Goal: Task Accomplishment & Management: Complete application form

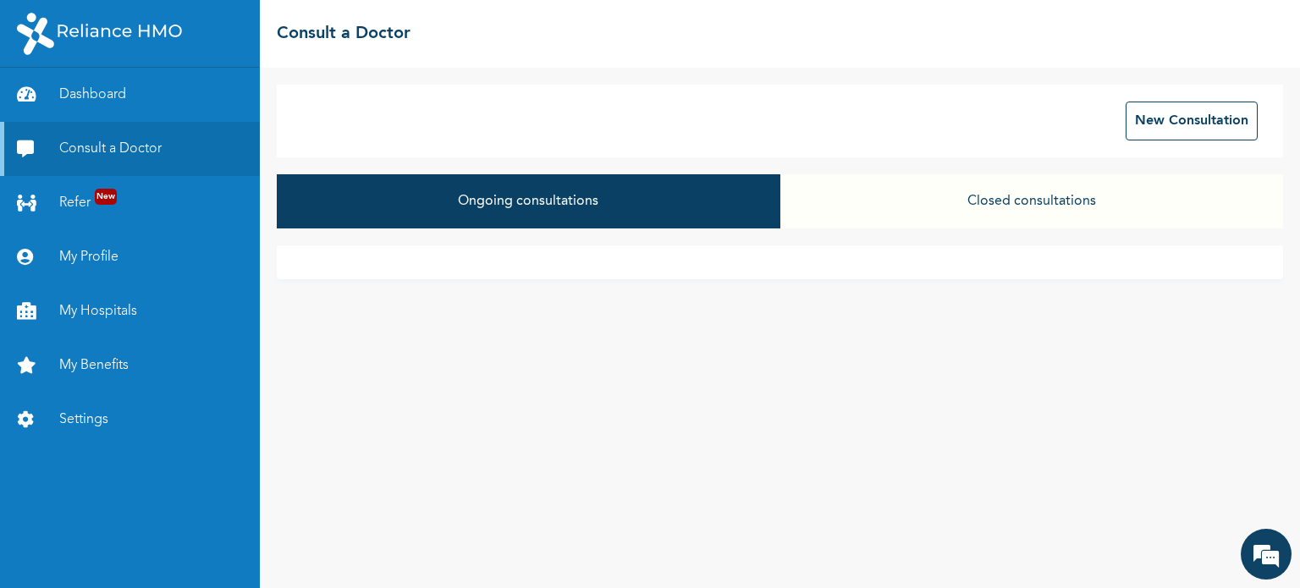
click at [772, 237] on div "Ongoing consultations Closed consultations" at bounding box center [780, 209] width 1006 height 71
click at [1151, 119] on button "New Consultation" at bounding box center [1192, 121] width 132 height 39
click at [1061, 209] on button "Closed consultations" at bounding box center [1031, 201] width 503 height 54
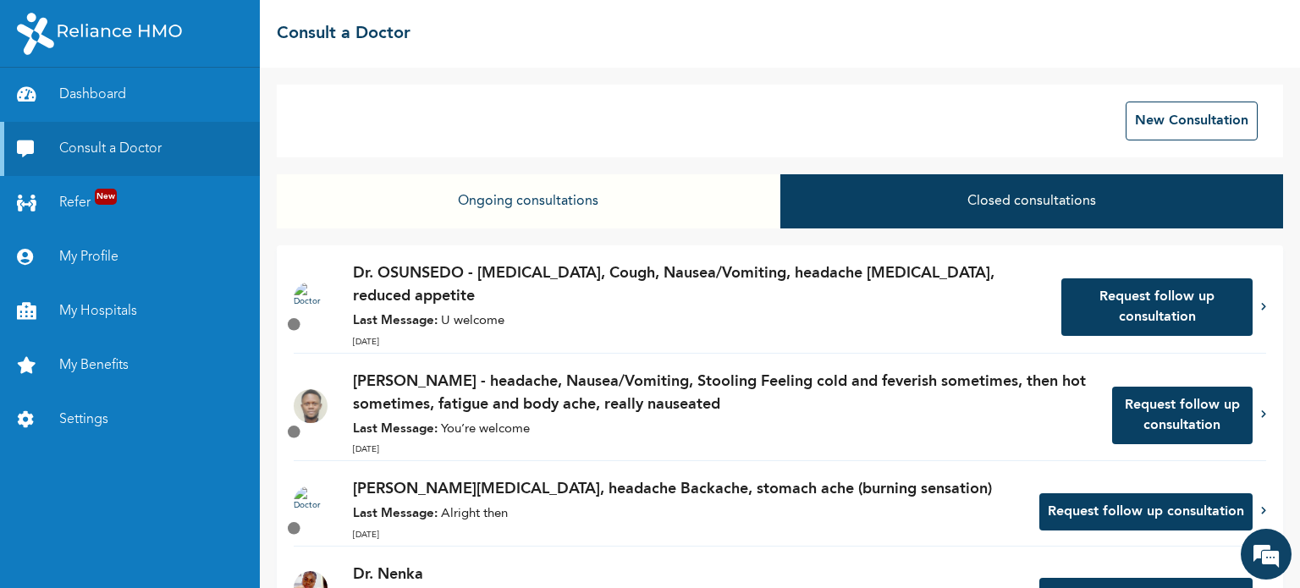
click at [564, 204] on button "Ongoing consultations" at bounding box center [528, 201] width 503 height 54
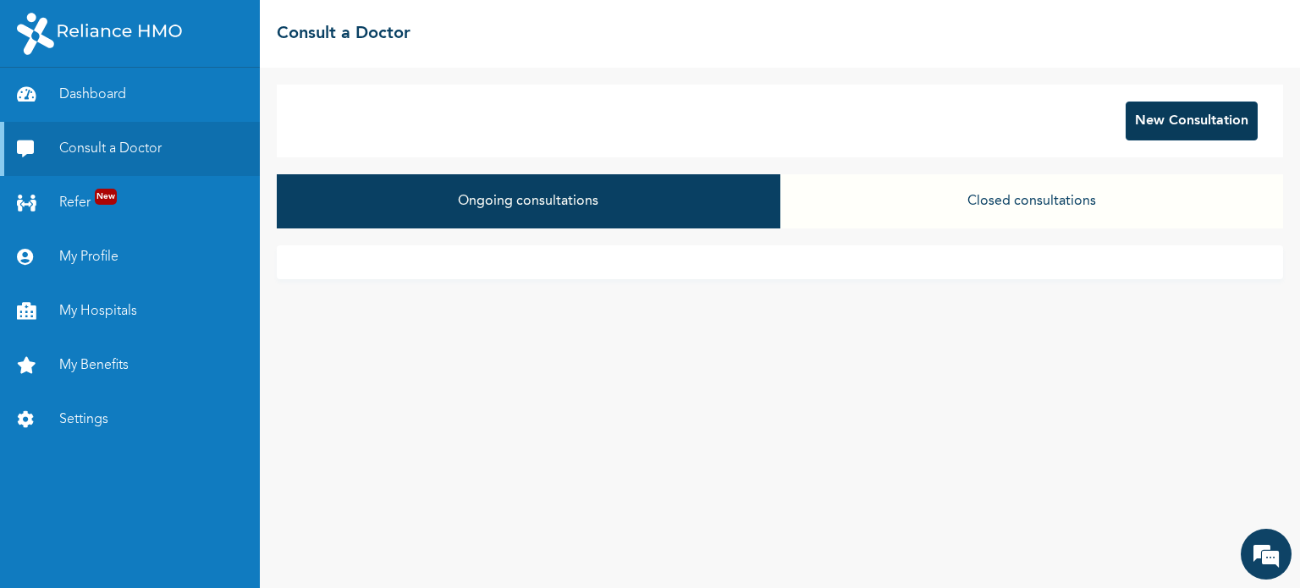
click at [1151, 113] on button "New Consultation" at bounding box center [1192, 121] width 132 height 39
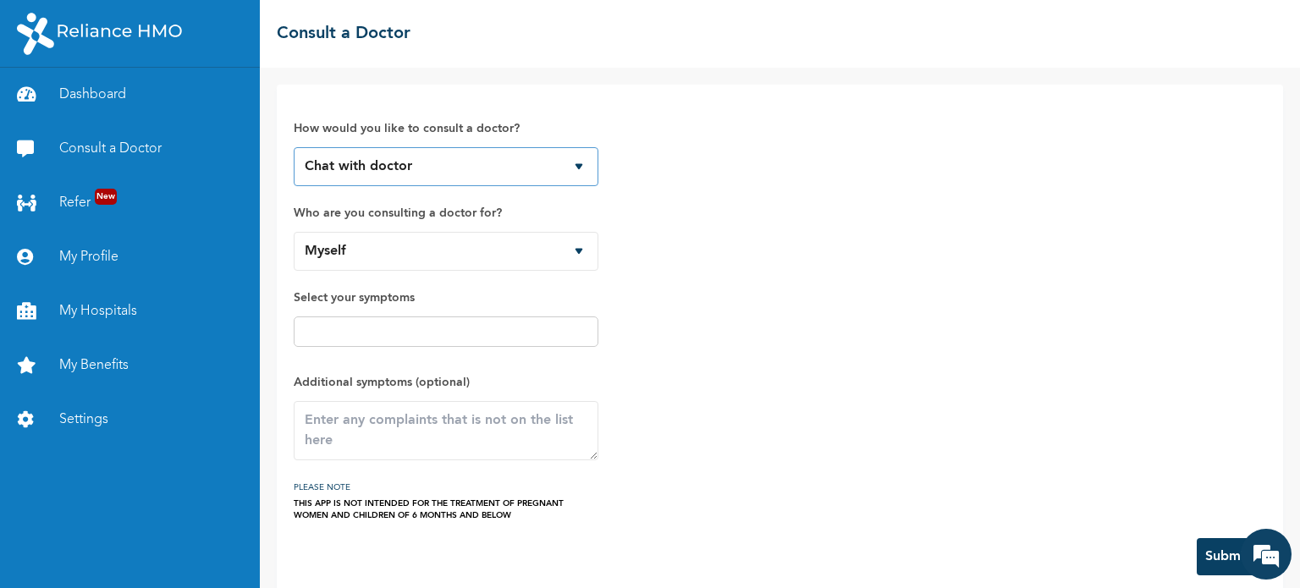
click at [501, 166] on select "Chat with doctor Phone Call" at bounding box center [446, 166] width 305 height 39
select select "2"
click at [294, 147] on select "Chat with doctor Phone Call" at bounding box center [446, 166] width 305 height 39
click at [552, 266] on select "Myself Uche Oduh Amarachi Oduh Olachi Oduh" at bounding box center [446, 251] width 305 height 39
click at [552, 265] on select "Myself Uche Oduh Amarachi Oduh Olachi Oduh" at bounding box center [446, 251] width 305 height 39
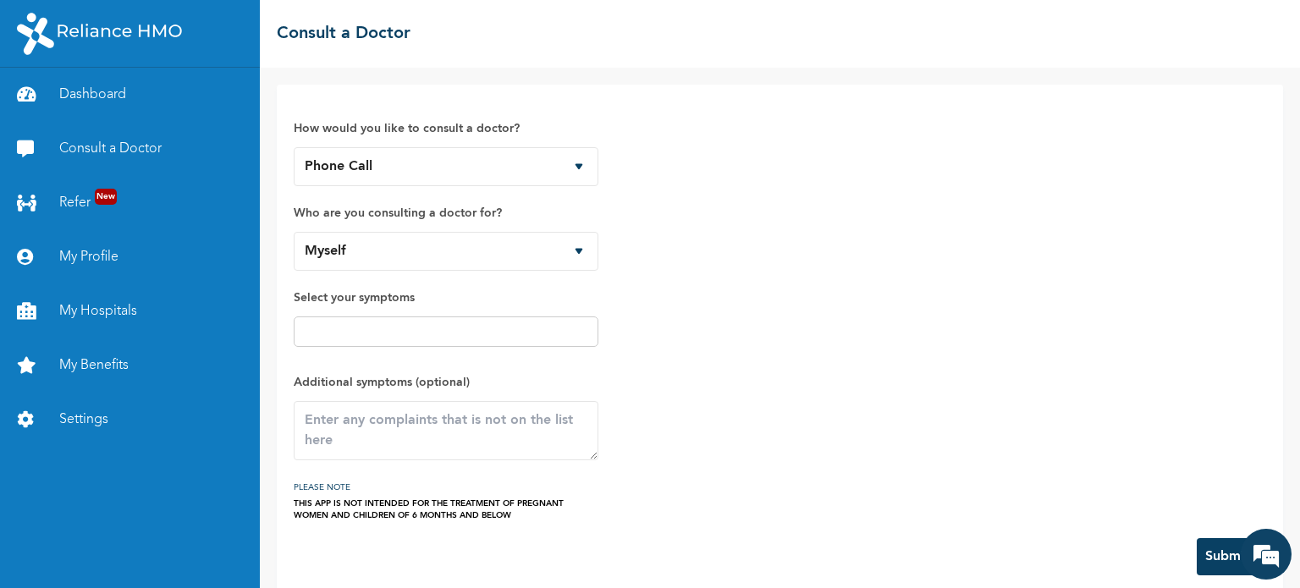
click at [520, 334] on input "text" at bounding box center [446, 332] width 295 height 20
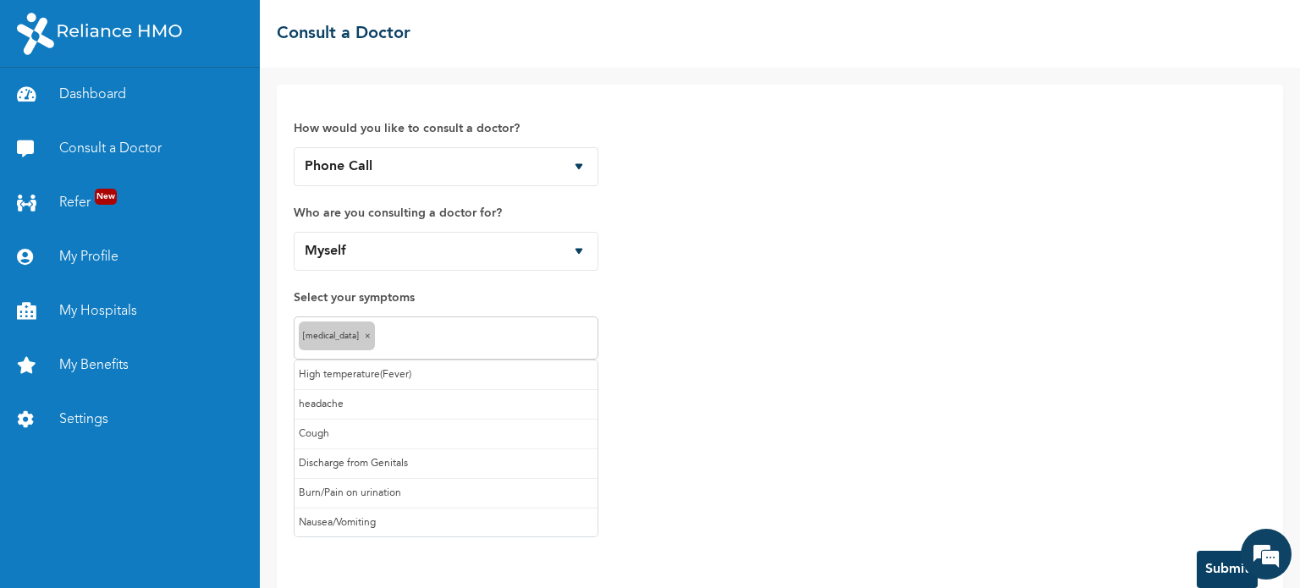
click at [413, 334] on input "text" at bounding box center [486, 338] width 214 height 20
click at [703, 502] on div "How would you like to consult a doctor? Chat with doctor Phone Call Who are you…" at bounding box center [780, 318] width 972 height 432
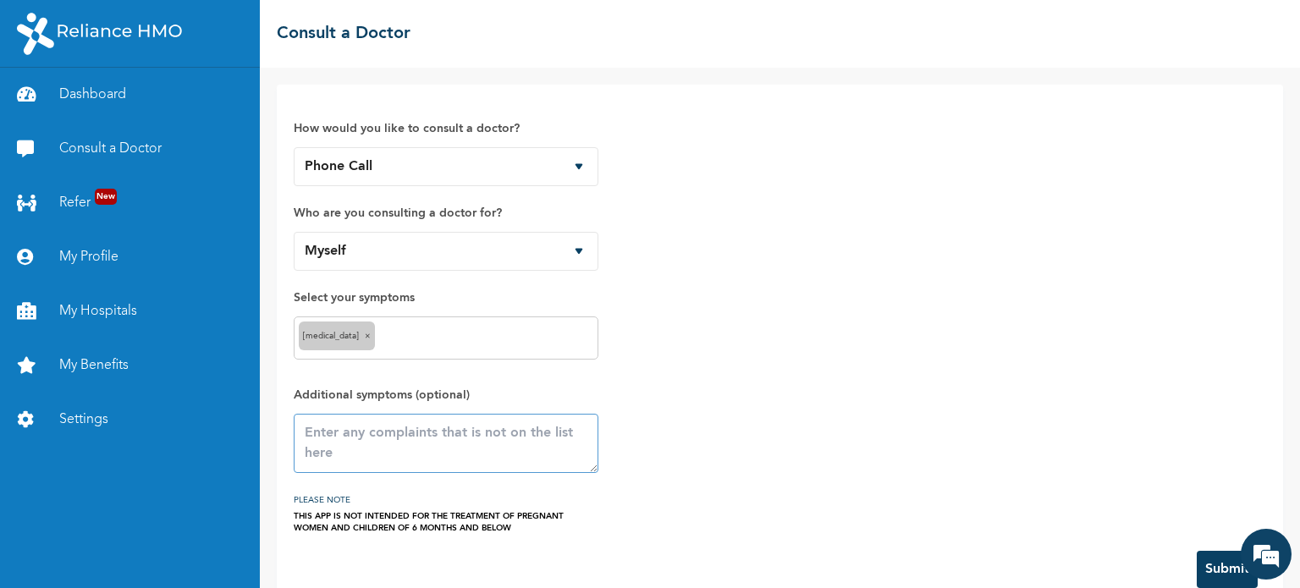
drag, startPoint x: 483, startPoint y: 444, endPoint x: 511, endPoint y: 449, distance: 28.4
click at [485, 444] on textarea at bounding box center [446, 443] width 305 height 59
type textarea "B"
drag, startPoint x: 845, startPoint y: 346, endPoint x: 570, endPoint y: 452, distance: 294.7
click at [570, 453] on textarea "SERIOUS BACK ACHE extending to my waistline/hip, it is worse when i sit down." at bounding box center [446, 443] width 305 height 59
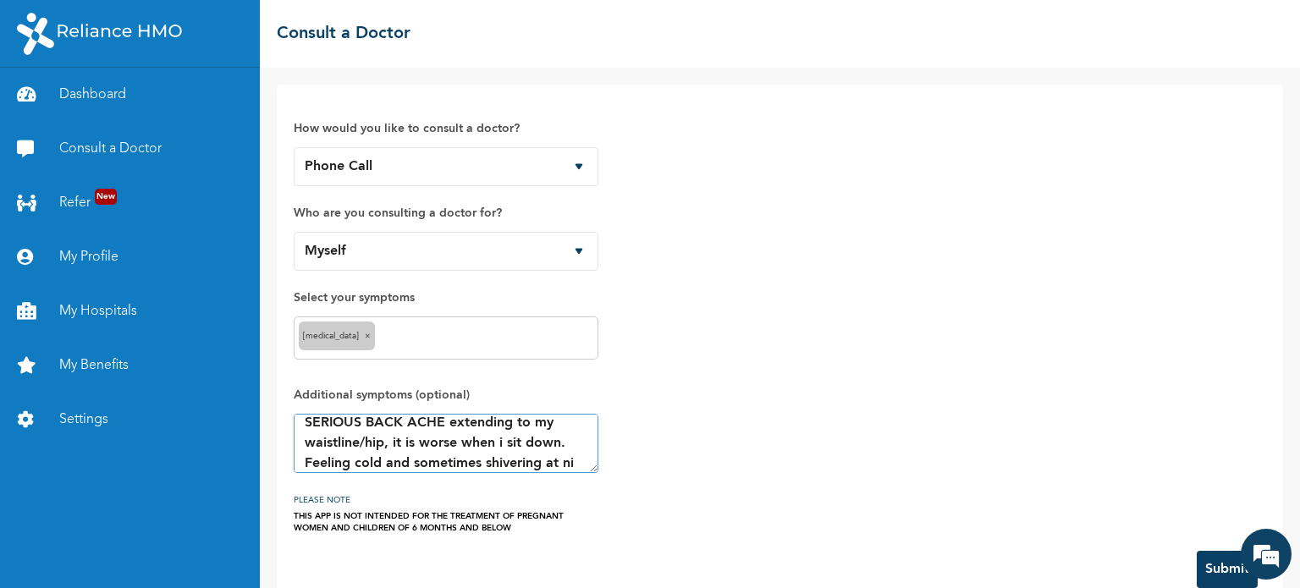
scroll to position [30, 0]
type textarea "SERIOUS BACK ACHE extending to my waistline/hip, it is worse when i sit down. F…"
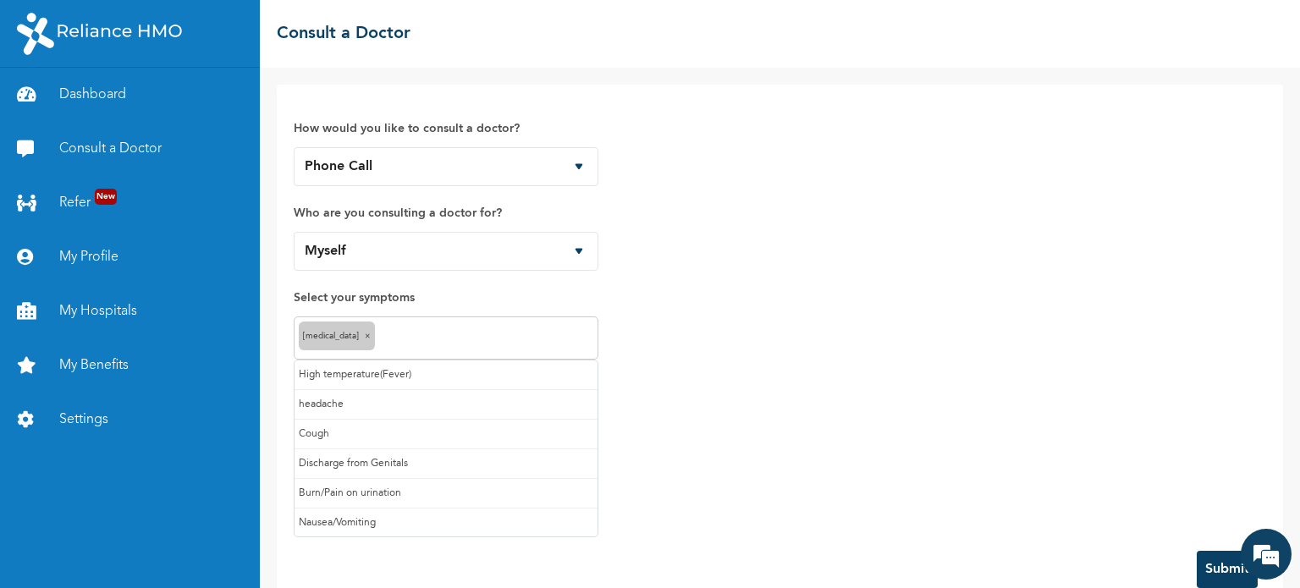
click at [438, 339] on input "text" at bounding box center [486, 338] width 214 height 20
click at [522, 348] on div "Heartburn × headache ×" at bounding box center [446, 338] width 305 height 43
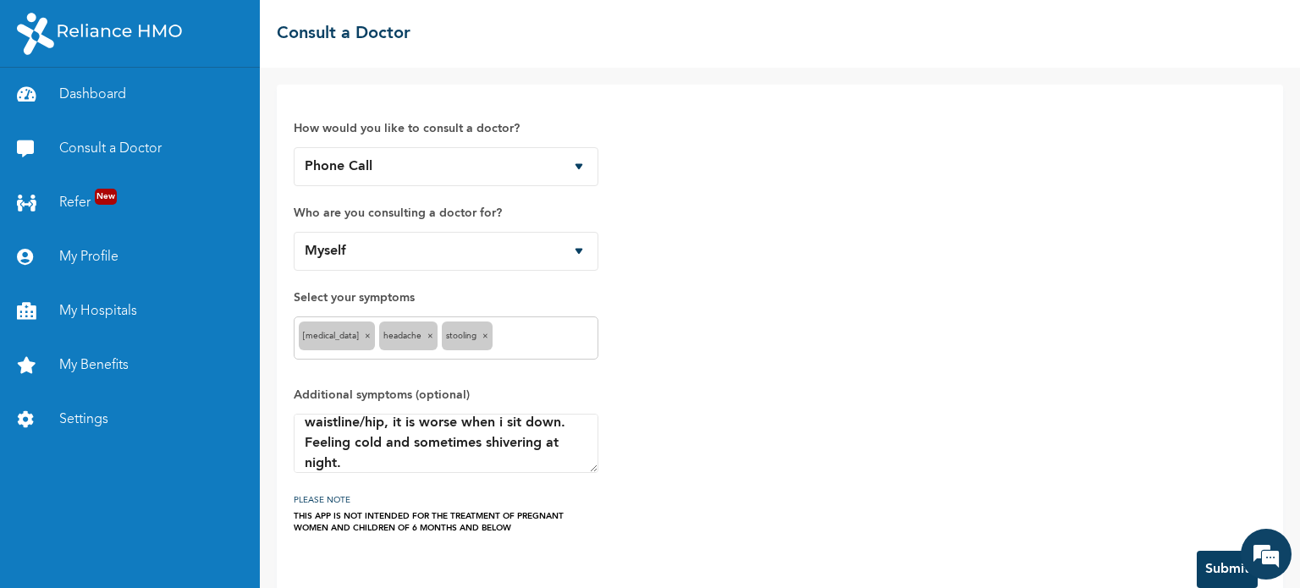
click at [518, 336] on input "text" at bounding box center [545, 338] width 96 height 20
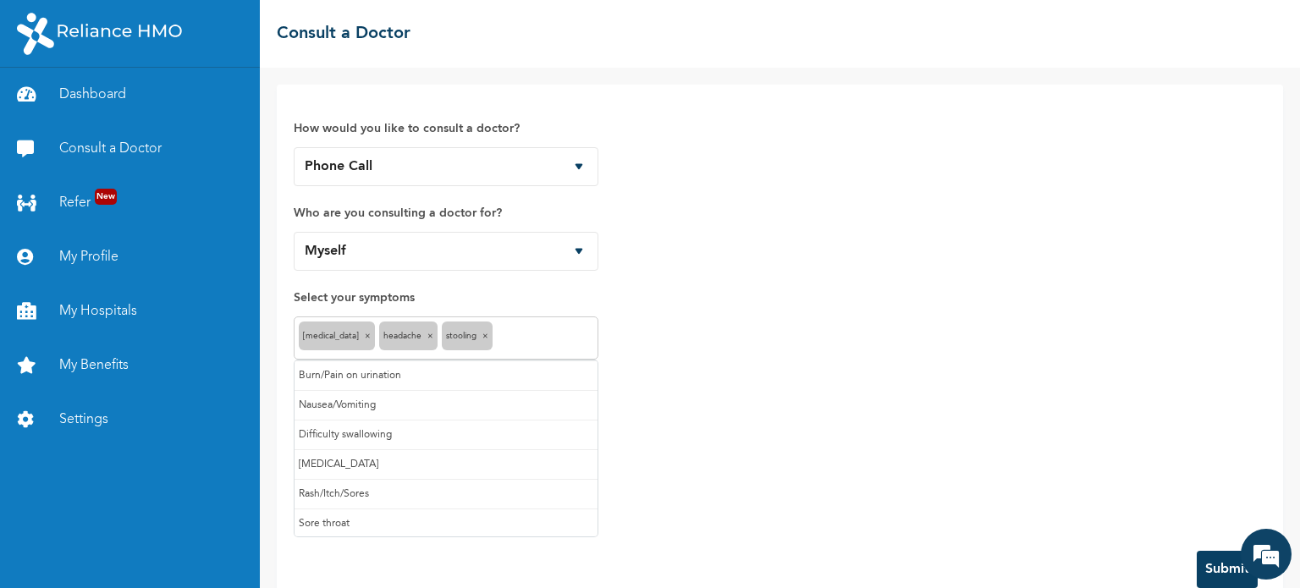
scroll to position [88, 0]
click at [747, 425] on div "How would you like to consult a doctor? Chat with doctor Phone Call Who are you…" at bounding box center [780, 318] width 972 height 432
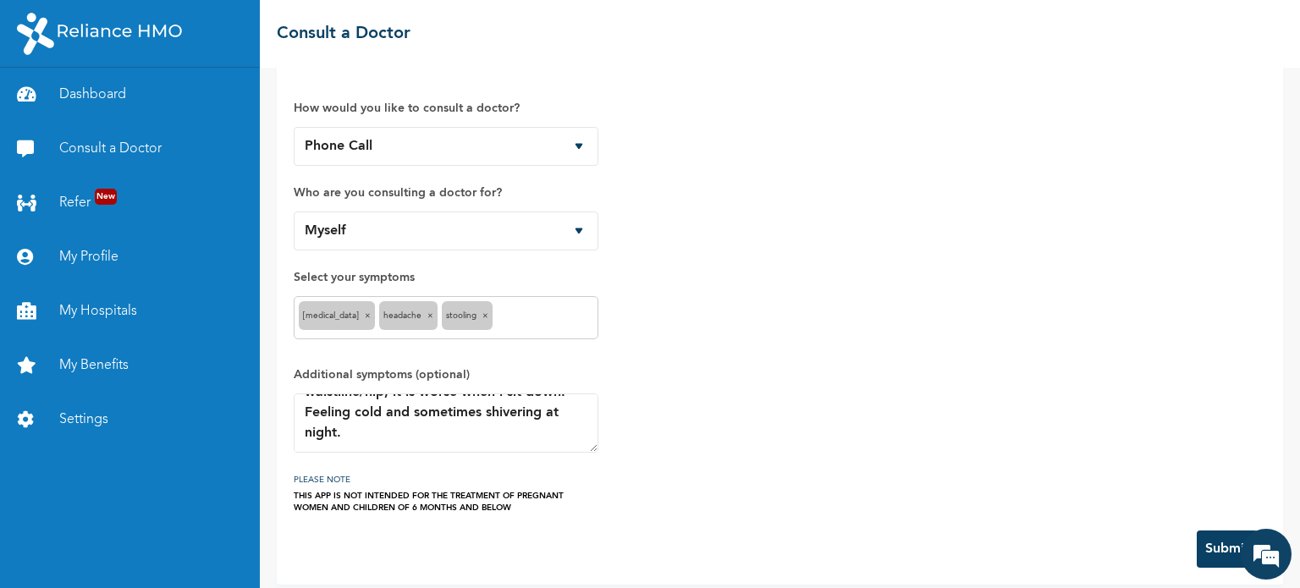
scroll to position [32, 0]
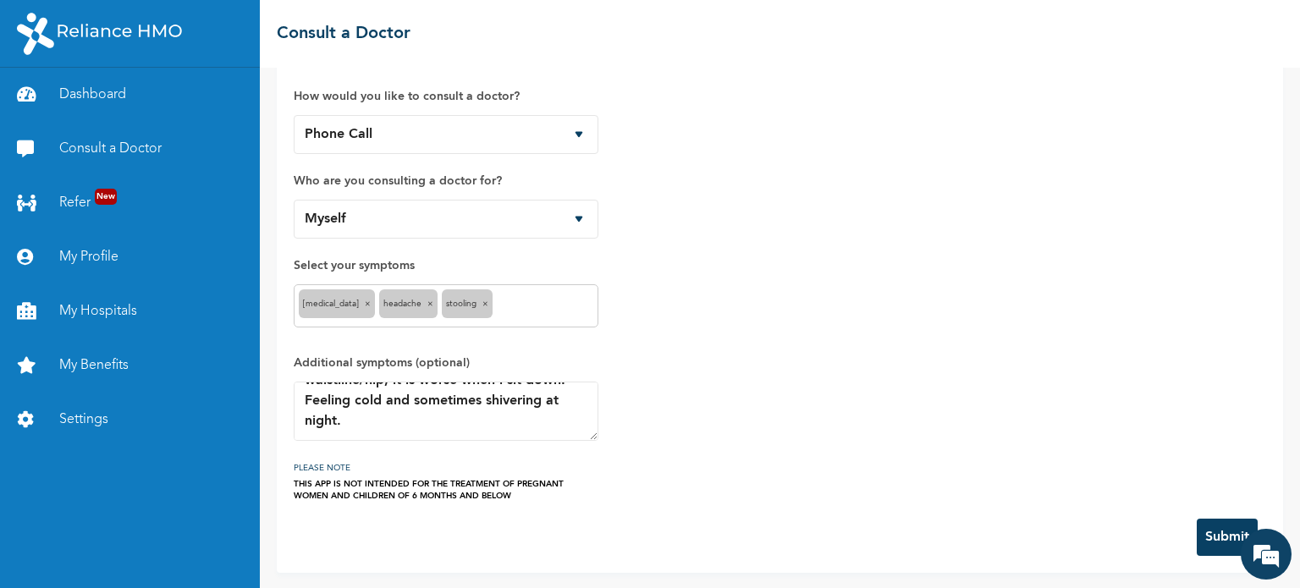
click at [1198, 532] on button "Submit" at bounding box center [1227, 537] width 61 height 37
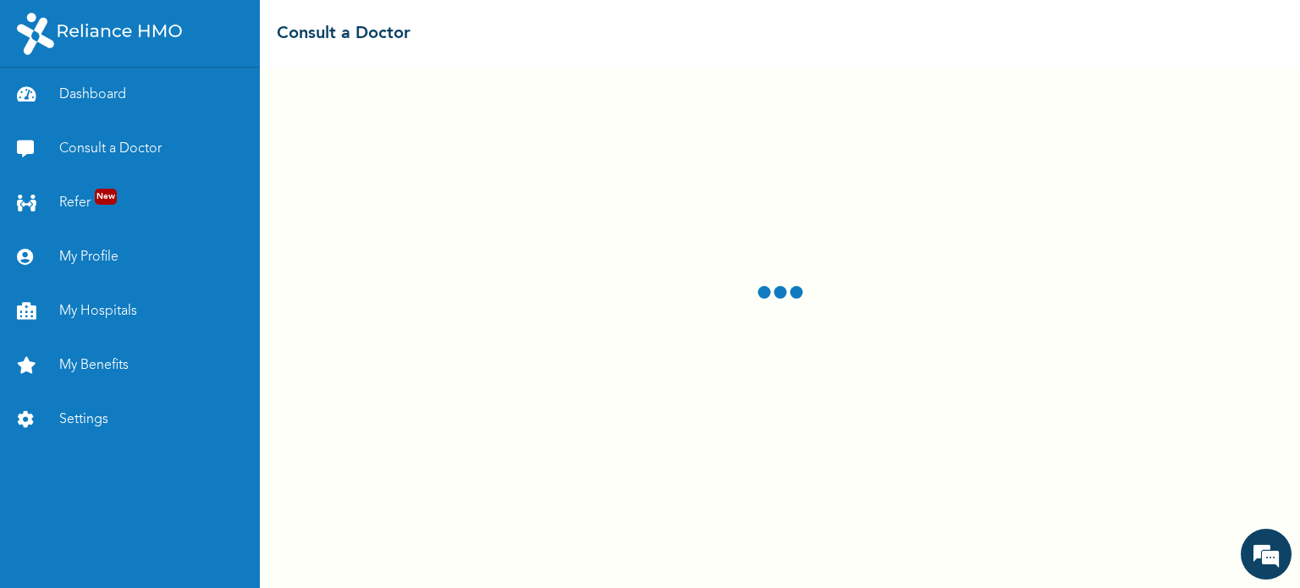
select select "2"
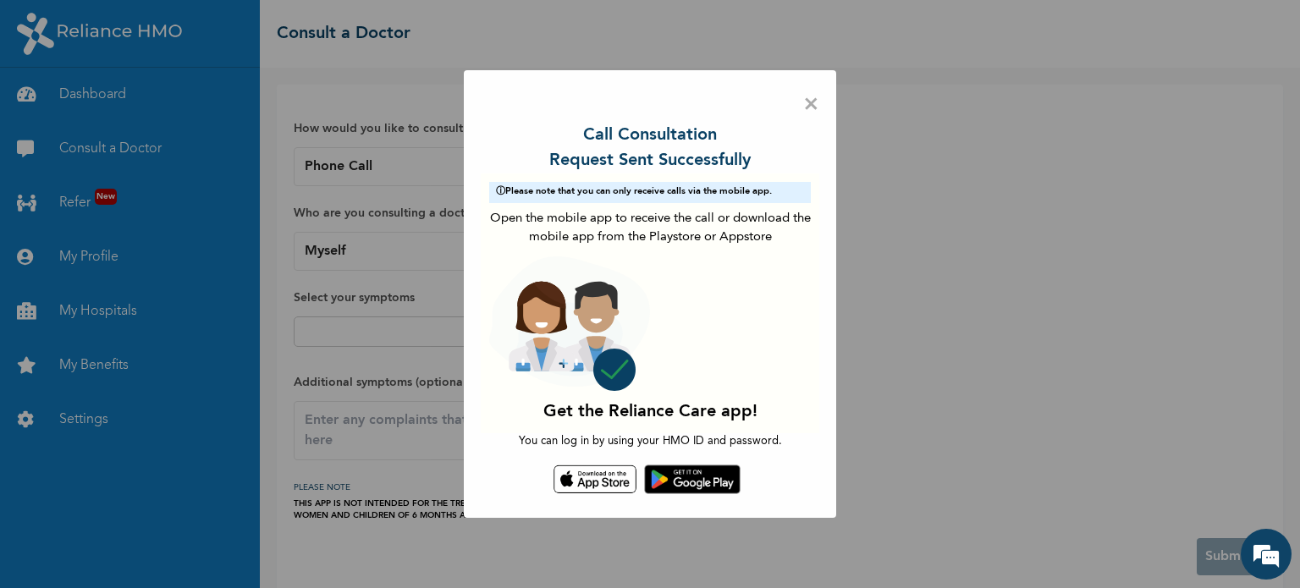
click at [806, 108] on span "×" at bounding box center [811, 105] width 16 height 36
